Goal: Information Seeking & Learning: Learn about a topic

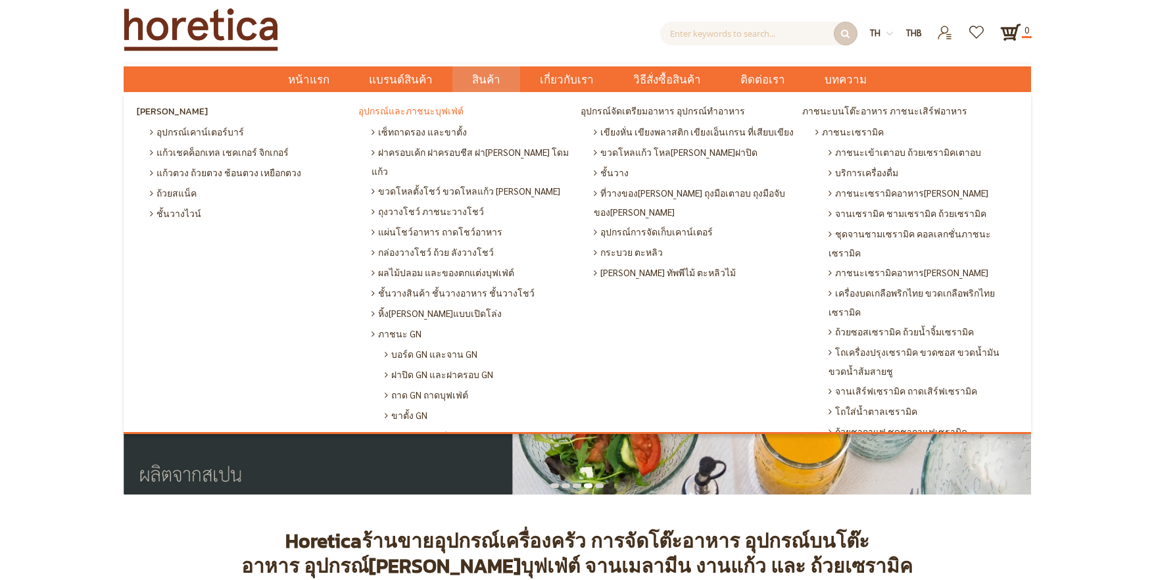
click at [440, 110] on span "อุปกรณ์และภาชนะบุฟเฟ่ต์" at bounding box center [411, 112] width 105 height 20
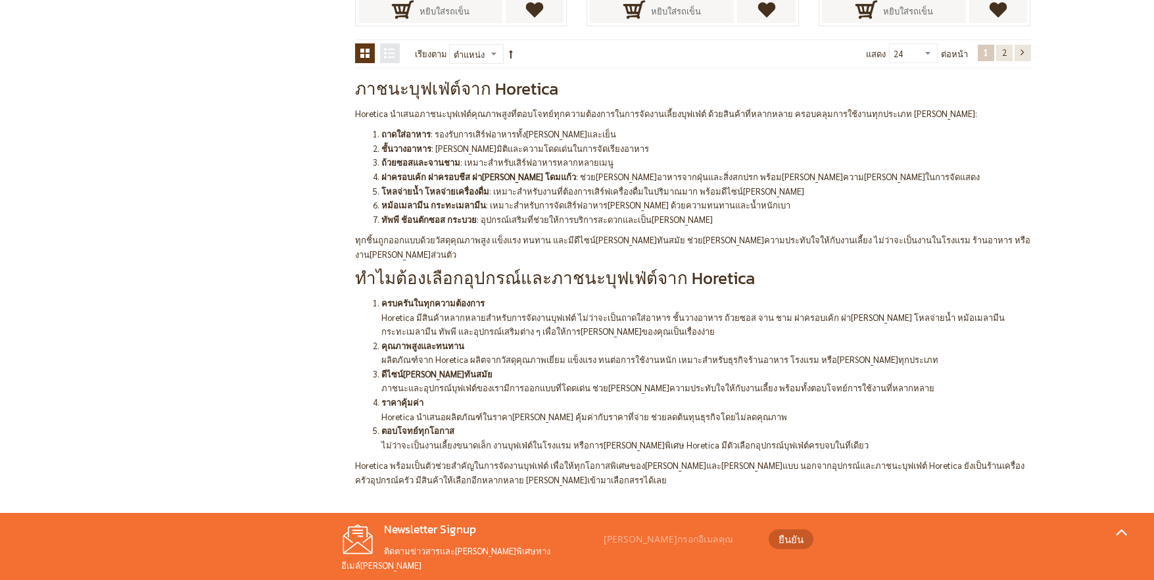
scroll to position [2893, 0]
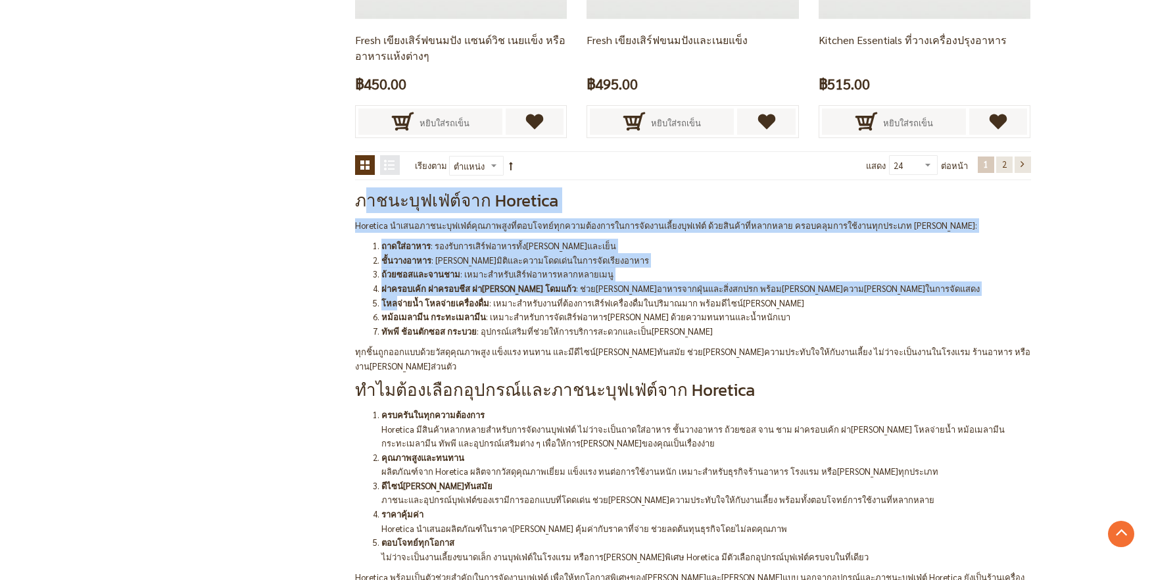
drag, startPoint x: 366, startPoint y: 210, endPoint x: 393, endPoint y: 305, distance: 98.9
click at [393, 305] on div "ภาชนะบุฟเฟ่ต์จาก Horetica Horetica นำเสนอภาชนะบุฟเฟ่ต์คุณภาพสูงที่ตอบโจทย์ทุกคว…" at bounding box center [693, 394] width 676 height 409
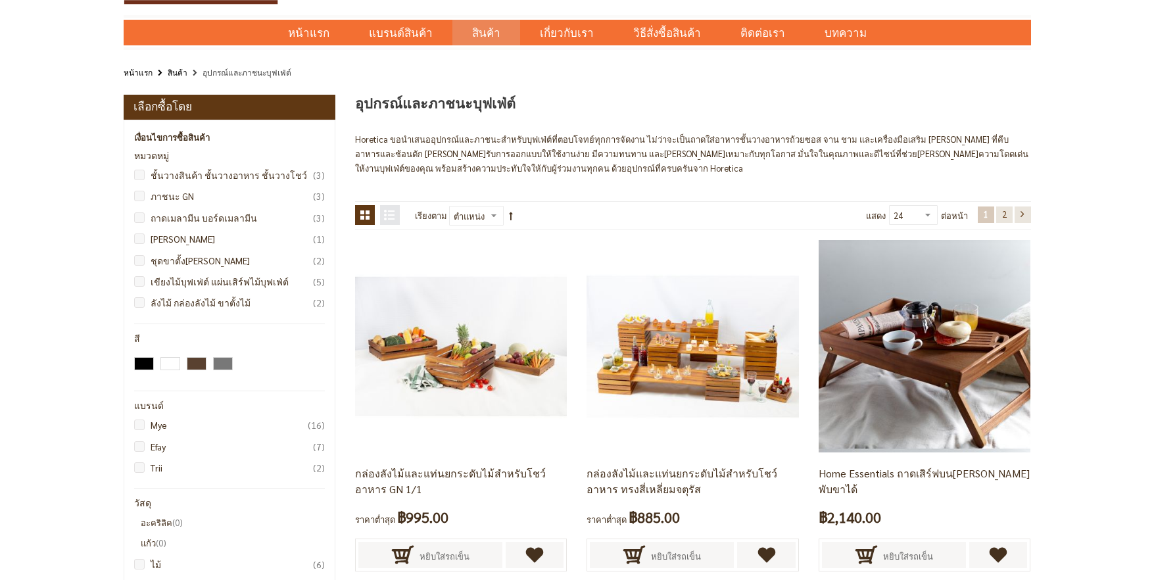
scroll to position [0, 0]
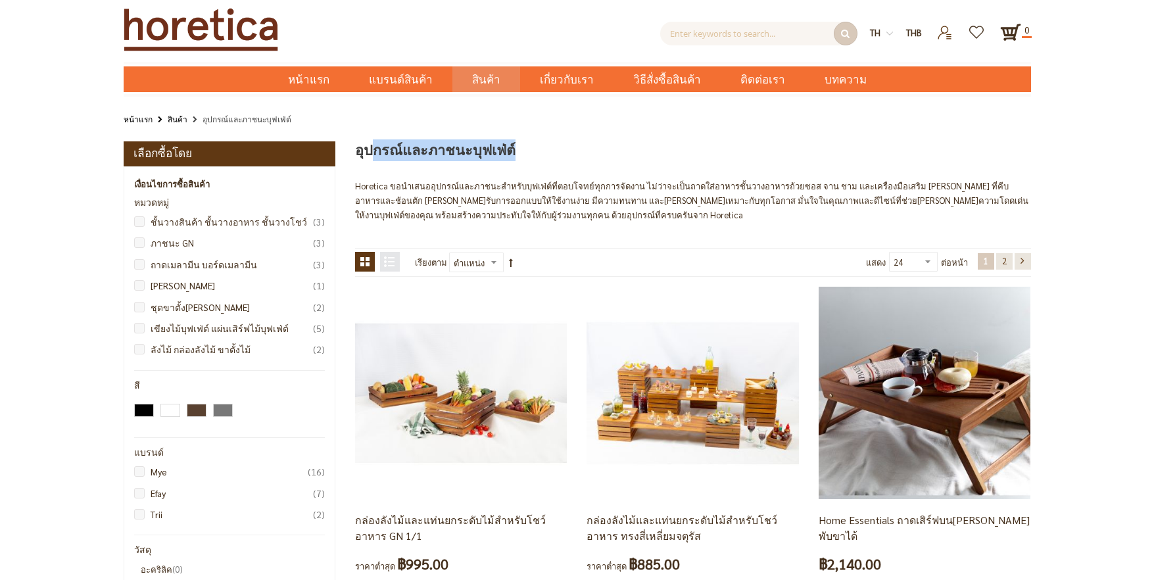
drag, startPoint x: 372, startPoint y: 153, endPoint x: 439, endPoint y: 170, distance: 69.1
click at [400, 183] on p "Horetica ขอนำเสนออุปกรณ์และภาชนะสำหรับบุฟเฟ่ต์ที่ตอบโจทย์ทุกการจัดงาน ไม่ว่าจะเ…" at bounding box center [693, 200] width 676 height 43
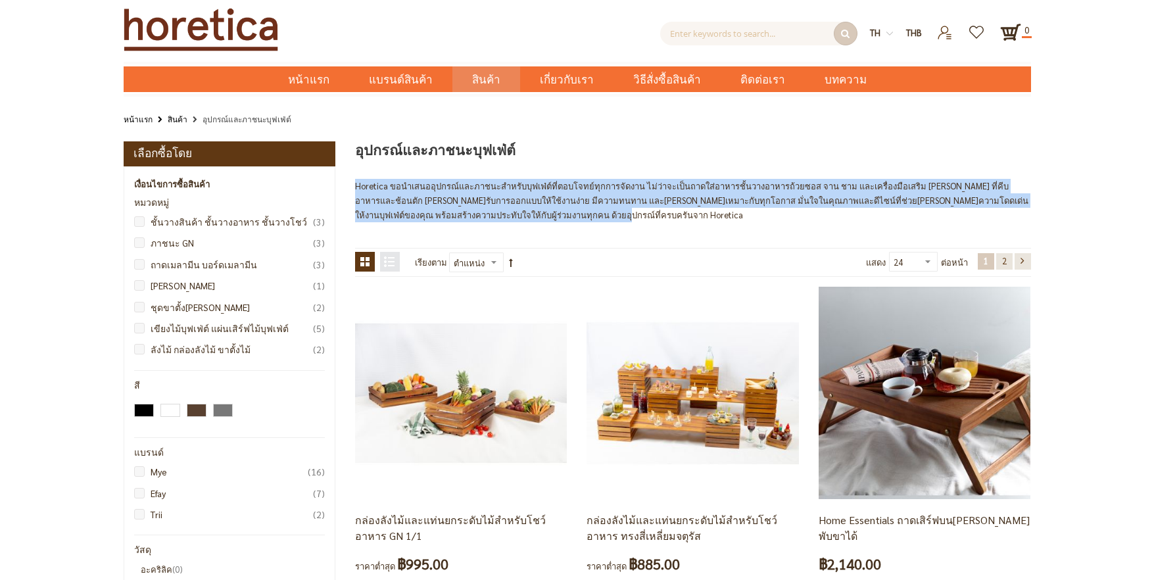
drag, startPoint x: 357, startPoint y: 185, endPoint x: 494, endPoint y: 216, distance: 140.4
click at [494, 216] on p "Horetica ขอนำเสนออุปกรณ์และภาชนะสำหรับบุฟเฟ่ต์ที่ตอบโจทย์ทุกการจัดงาน ไม่ว่าจะเ…" at bounding box center [693, 200] width 676 height 43
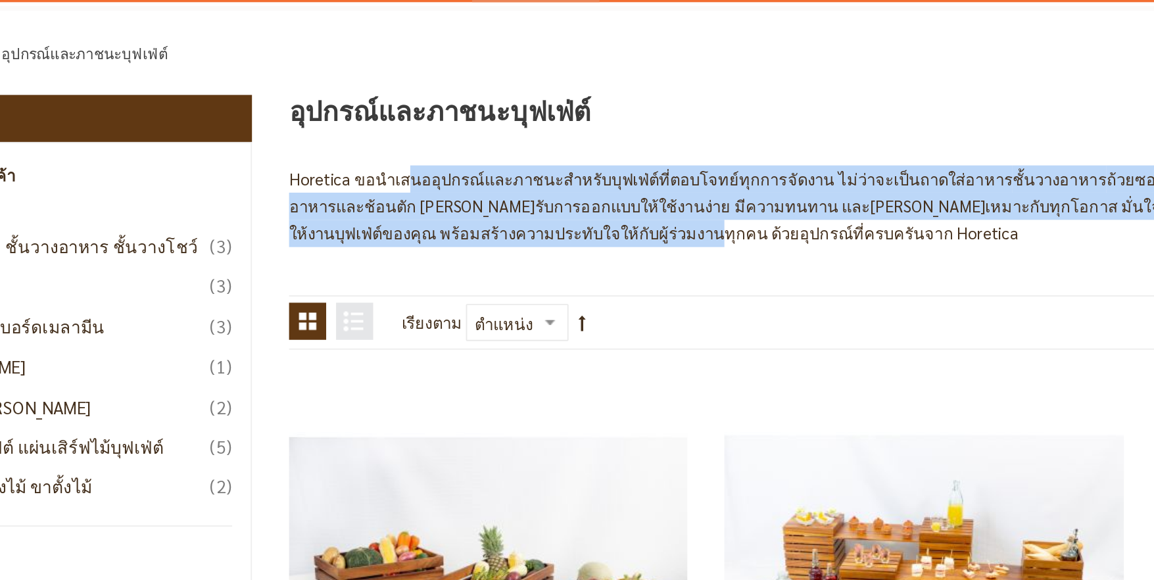
drag, startPoint x: 416, startPoint y: 186, endPoint x: 422, endPoint y: 215, distance: 30.3
click at [422, 215] on p "Horetica ขอนำเสนออุปกรณ์และภาชนะสำหรับบุฟเฟ่ต์ที่ตอบโจทย์ทุกการจัดงาน ไม่ว่าจะเ…" at bounding box center [693, 200] width 676 height 43
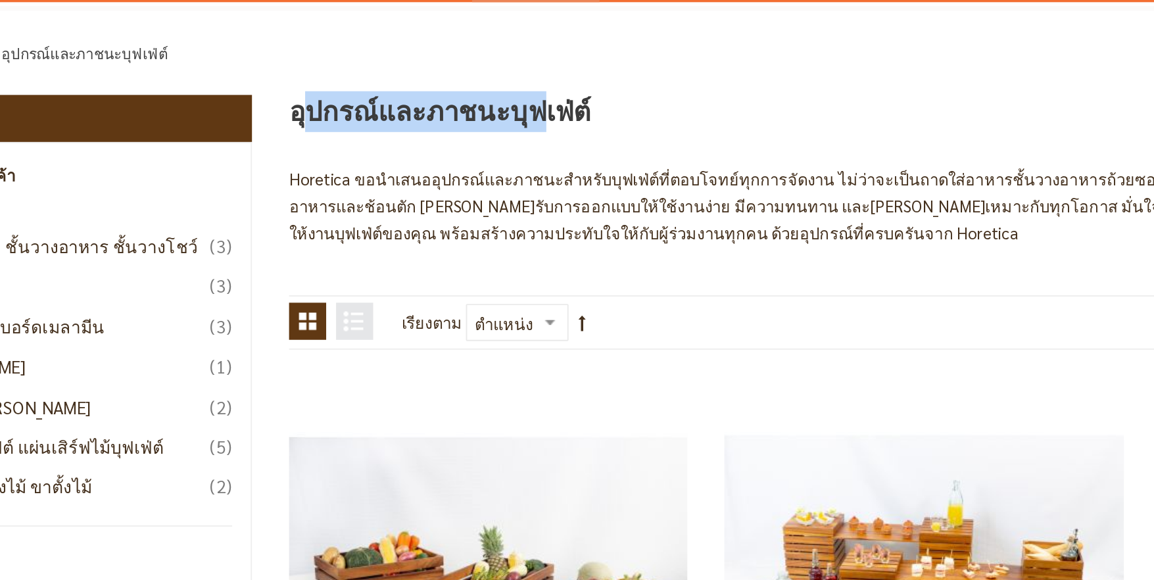
drag, startPoint x: 360, startPoint y: 147, endPoint x: 480, endPoint y: 157, distance: 120.1
click at [480, 157] on span "อุปกรณ์และภาชนะบุฟเฟ่ต์" at bounding box center [435, 150] width 161 height 22
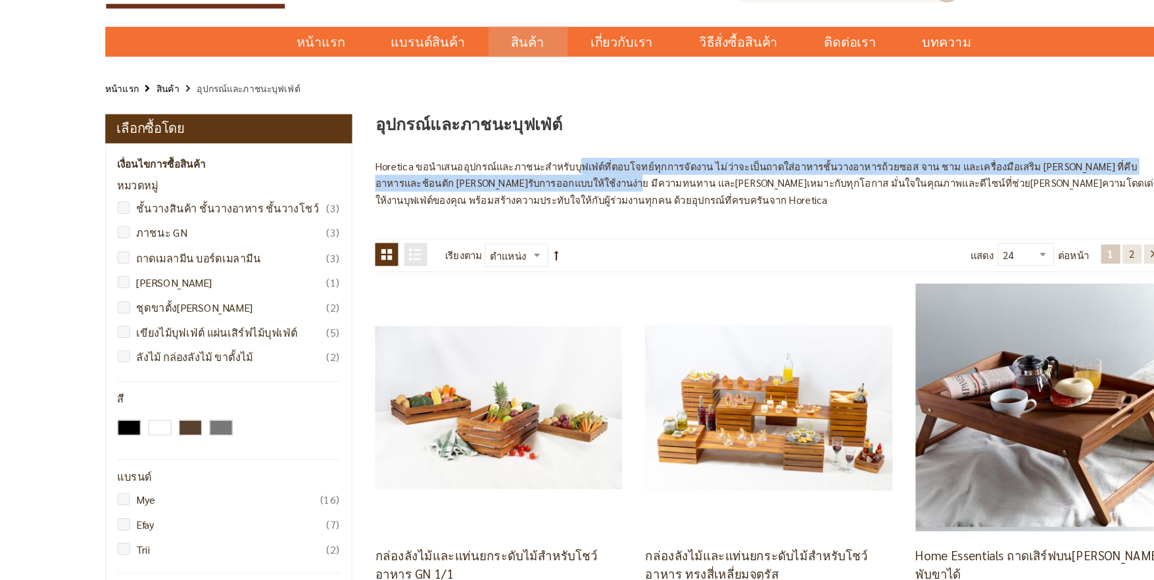
drag, startPoint x: 520, startPoint y: 189, endPoint x: 487, endPoint y: 203, distance: 35.4
click at [487, 203] on p "Horetica ขอนำเสนออุปกรณ์และภาชนะสำหรับบุฟเฟ่ต์ที่ตอบโจทย์ทุกการจัดงาน ไม่ว่าจะเ…" at bounding box center [693, 200] width 676 height 43
click at [595, 191] on p "Horetica ขอนำเสนออุปกรณ์และภาชนะสำหรับบุฟเฟ่ต์ที่ตอบโจทย์ทุกการจัดงาน ไม่ว่าจะเ…" at bounding box center [693, 200] width 676 height 43
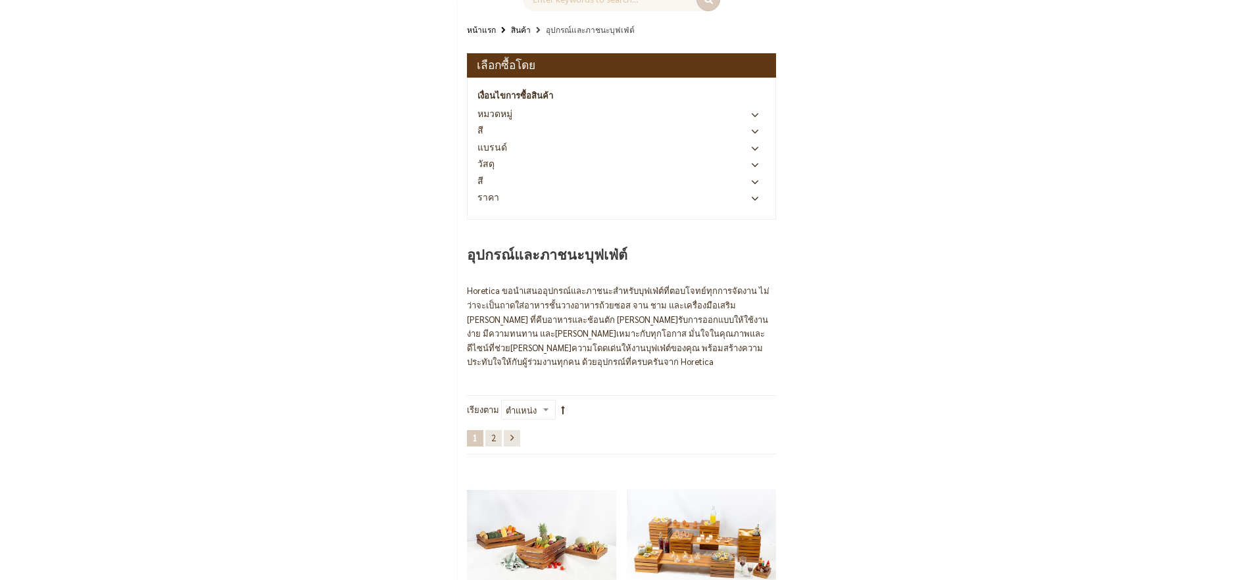
scroll to position [78, 0]
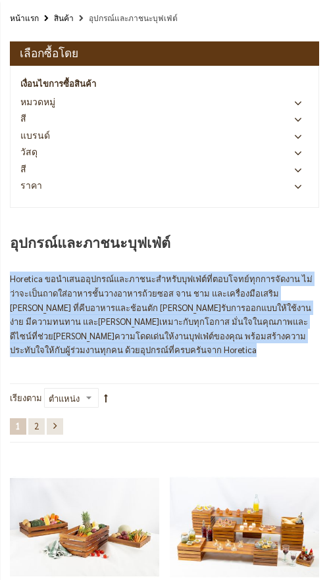
drag, startPoint x: 62, startPoint y: 259, endPoint x: 161, endPoint y: 370, distance: 149.1
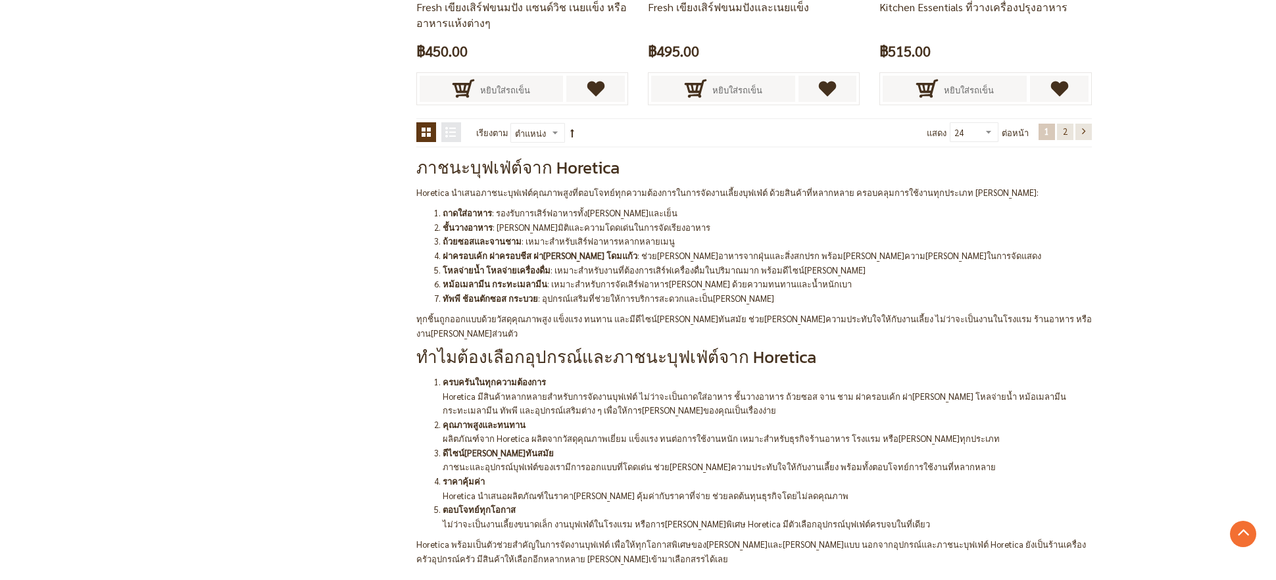
scroll to position [2948, 0]
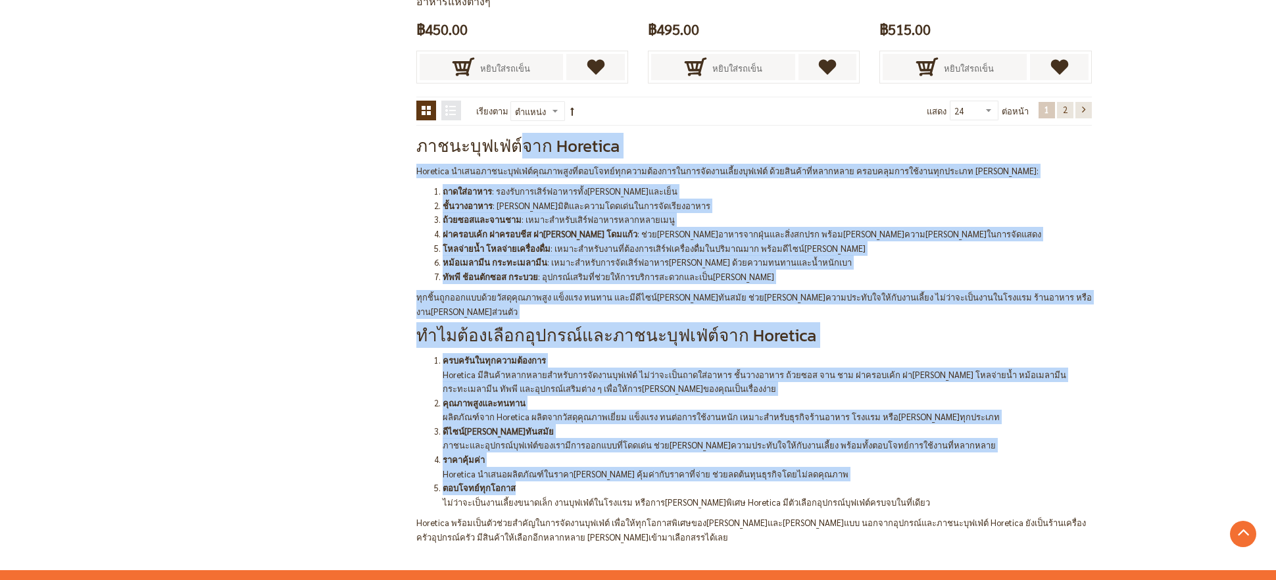
drag, startPoint x: 509, startPoint y: 156, endPoint x: 664, endPoint y: 470, distance: 351.0
click at [664, 470] on div "ภาชนะบุฟเฟ่ต์จาก Horetica Horetica นำเสนอภาชนะบุฟเฟ่ต์คุณภาพสูงที่ตอบโจทย์ทุกคว…" at bounding box center [754, 340] width 676 height 409
click at [645, 434] on li "ดีไซน์ที่สวยงามทันสมัย ภาชนะและอุปกรณ์บุฟเฟ่ต์ของเรามีการออกแบบที่โดดเด่น ช่วยเ…" at bounding box center [768, 438] width 650 height 28
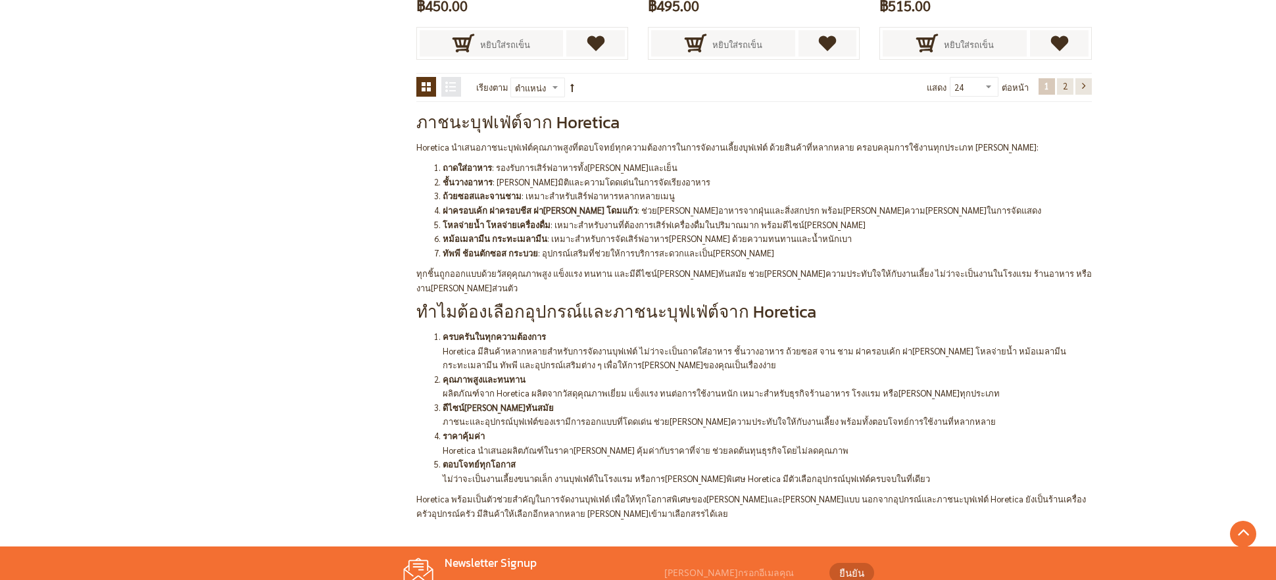
scroll to position [2968, 0]
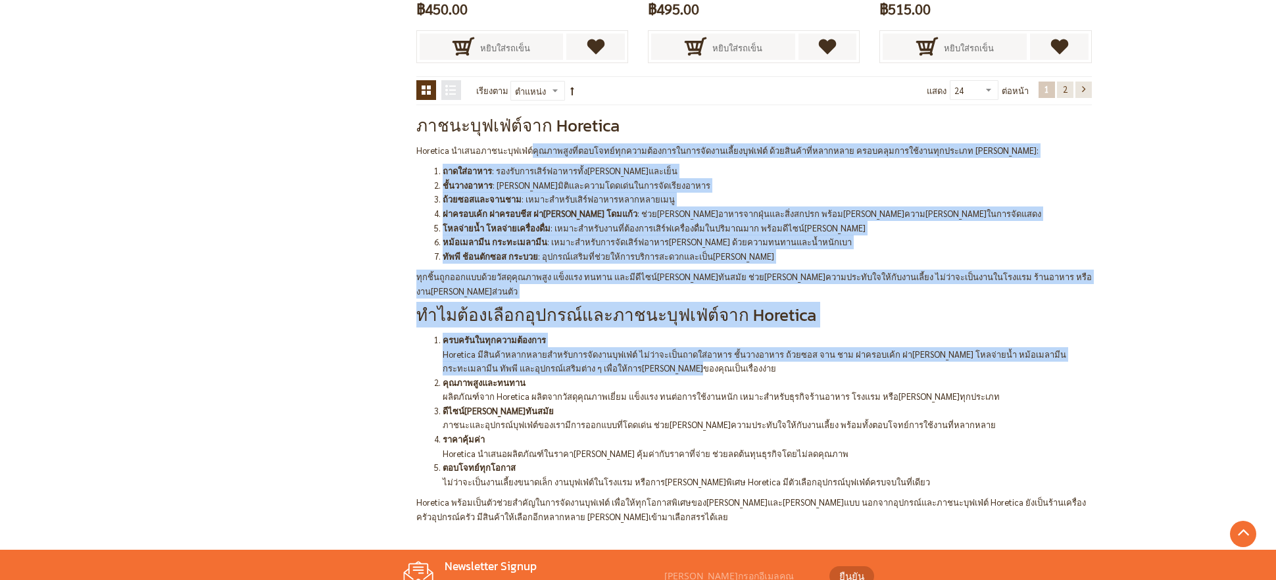
drag, startPoint x: 529, startPoint y: 149, endPoint x: 605, endPoint y: 355, distance: 219.6
click at [605, 355] on div "ภาชนะบุฟเฟ่ต์จาก Horetica Horetica นำเสนอภาชนะบุฟเฟ่ต์คุณภาพสูงที่ตอบโจทย์ทุกคว…" at bounding box center [754, 319] width 676 height 409
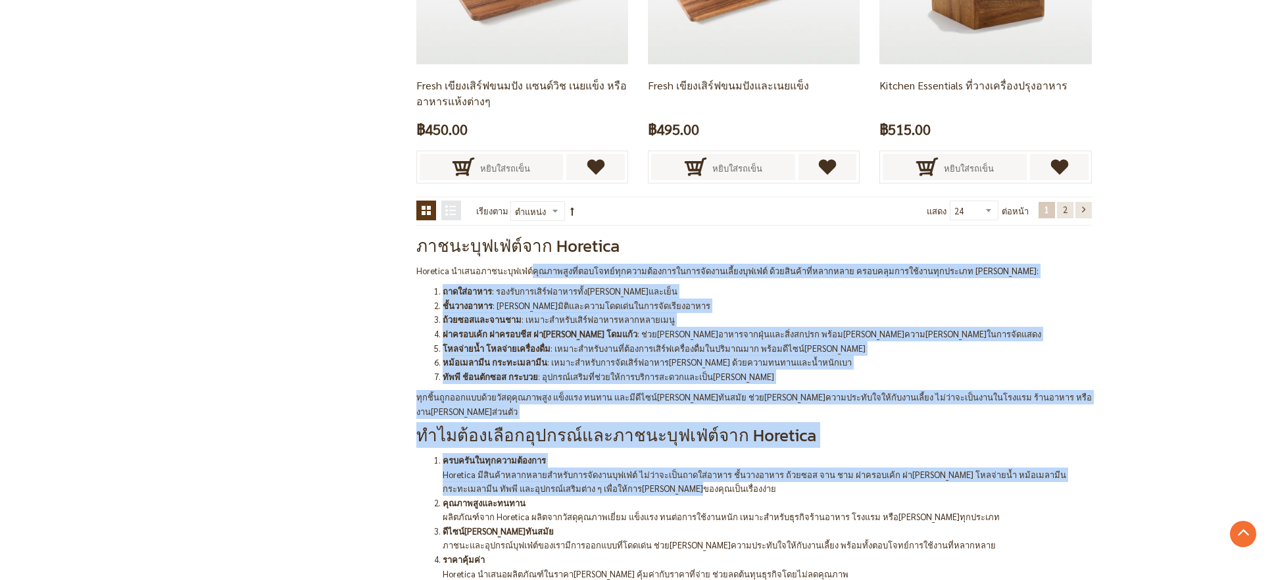
click at [531, 306] on li "ชั้นวางอาหาร : เพิ่มมิติและความโดดเด่นในการจัดเรียงอาหาร" at bounding box center [768, 306] width 650 height 14
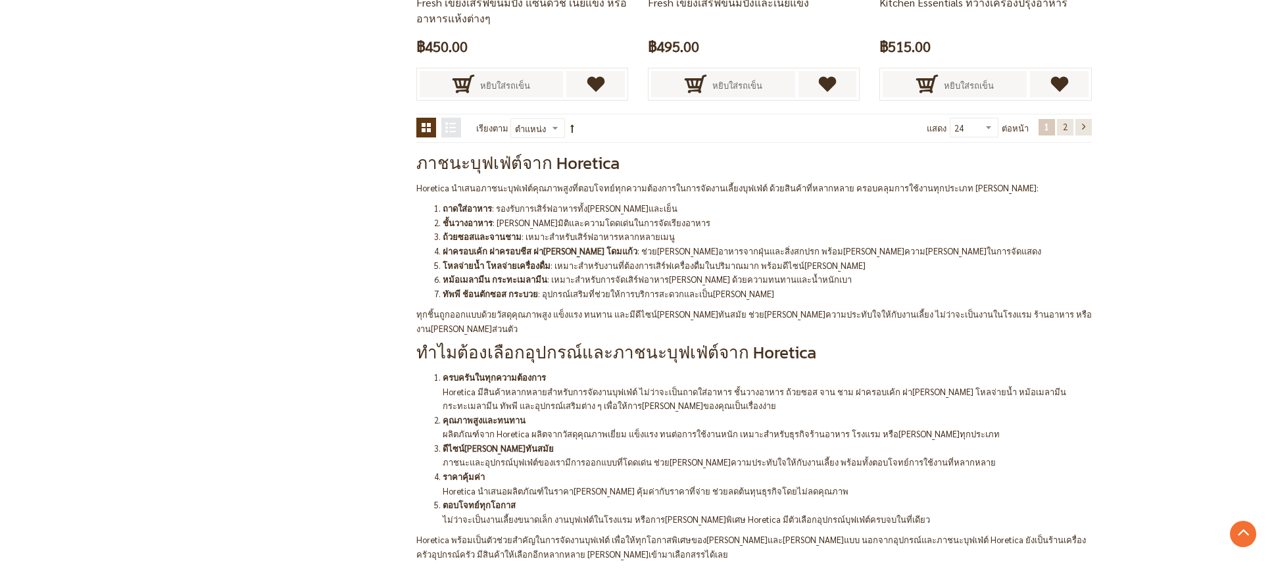
scroll to position [2980, 0]
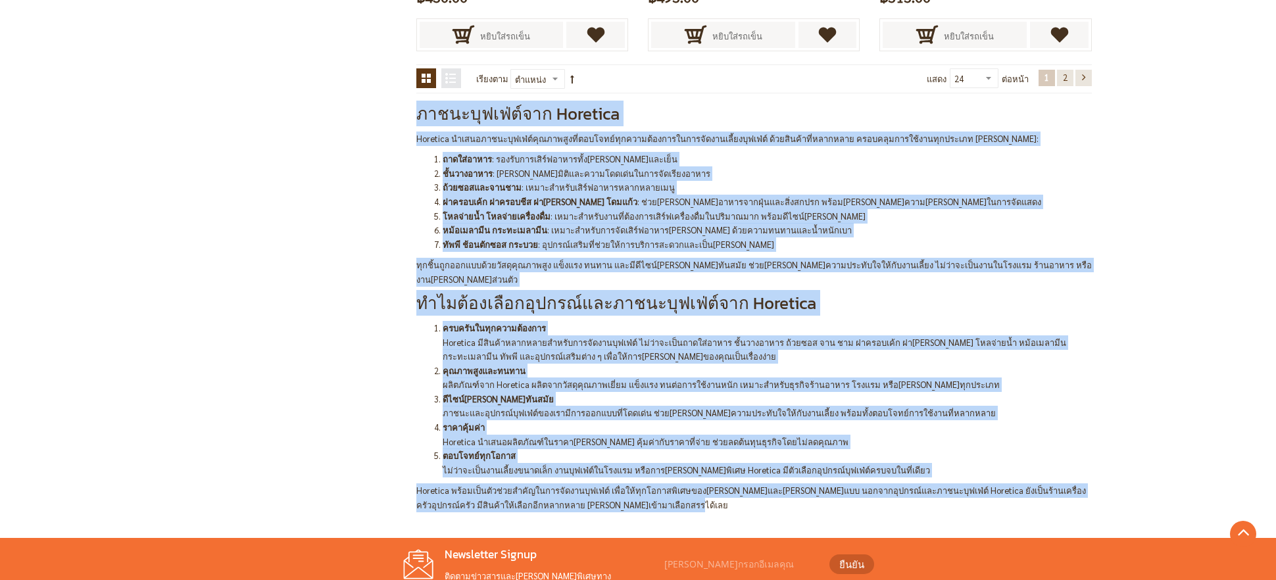
drag, startPoint x: 416, startPoint y: 106, endPoint x: 599, endPoint y: 509, distance: 442.8
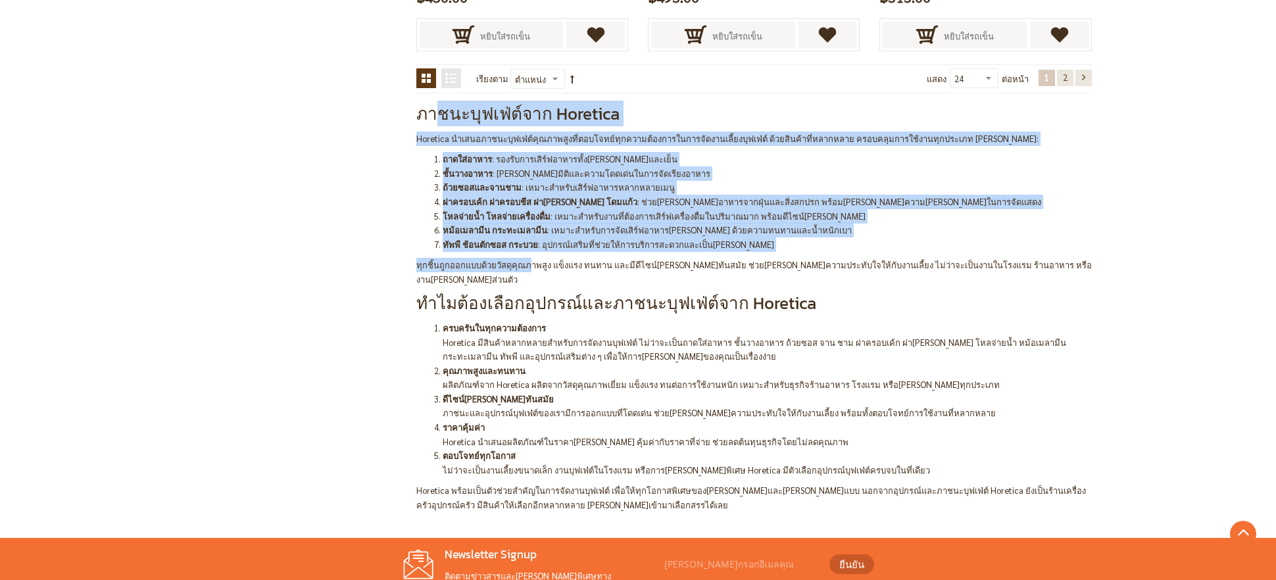
drag, startPoint x: 433, startPoint y: 111, endPoint x: 526, endPoint y: 260, distance: 175.8
click at [526, 260] on div "ภาชนะบุฟเฟ่ต์จาก Horetica Horetica นำเสนอภาชนะบุฟเฟ่ต์คุณภาพสูงที่ตอบโจทย์ทุกคว…" at bounding box center [754, 307] width 676 height 409
click at [555, 293] on h2 "ทำไมต้องเลือกอุปกรณ์และภาชนะบุฟเฟ่ต์จาก Horetica" at bounding box center [754, 304] width 676 height 22
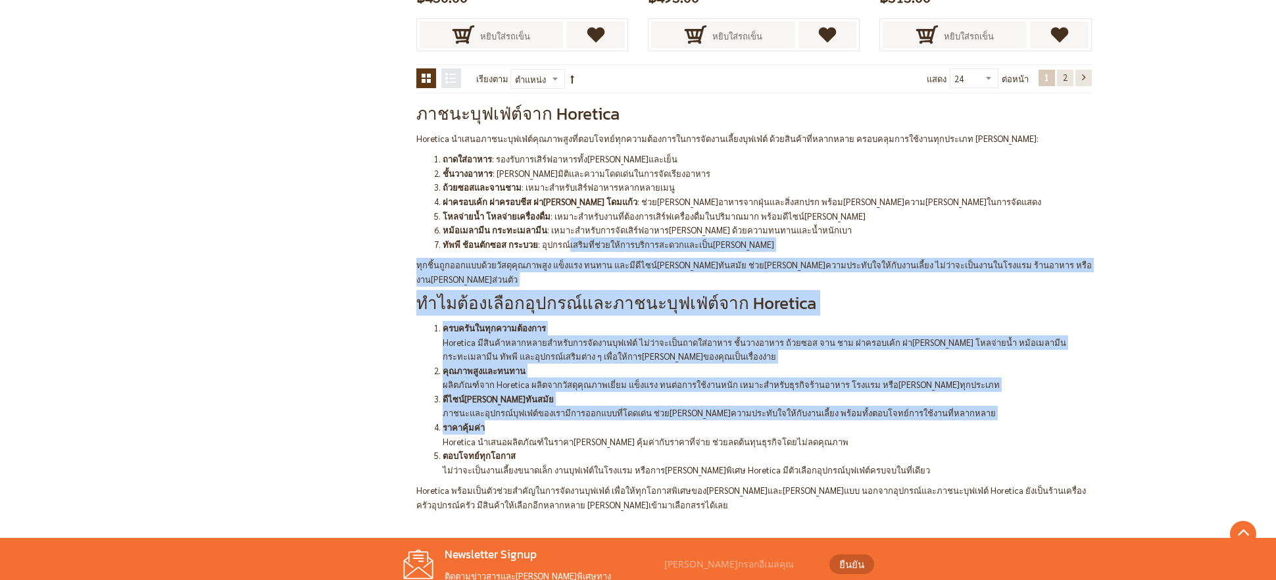
drag, startPoint x: 563, startPoint y: 239, endPoint x: 632, endPoint y: 415, distance: 189.1
click at [632, 415] on div "ภาชนะบุฟเฟ่ต์จาก Horetica Horetica นำเสนอภาชนะบุฟเฟ่ต์คุณภาพสูงที่ตอบโจทย์ทุกคว…" at bounding box center [754, 307] width 676 height 409
click at [608, 374] on li "คุณภาพสูงและทนทาน ผลิตภัณฑ์จาก Horetica ผลิตจากวัสดุคุณภาพเยี่ยม แข็งแรง ทนต่อก…" at bounding box center [768, 378] width 650 height 28
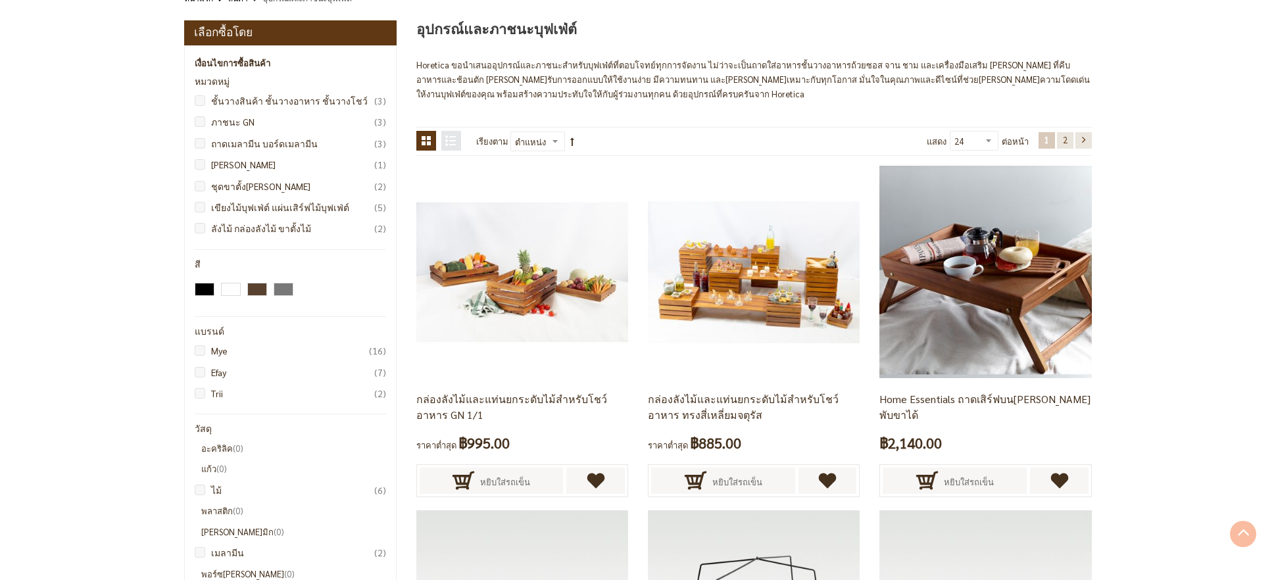
scroll to position [0, 0]
